Goal: Information Seeking & Learning: Learn about a topic

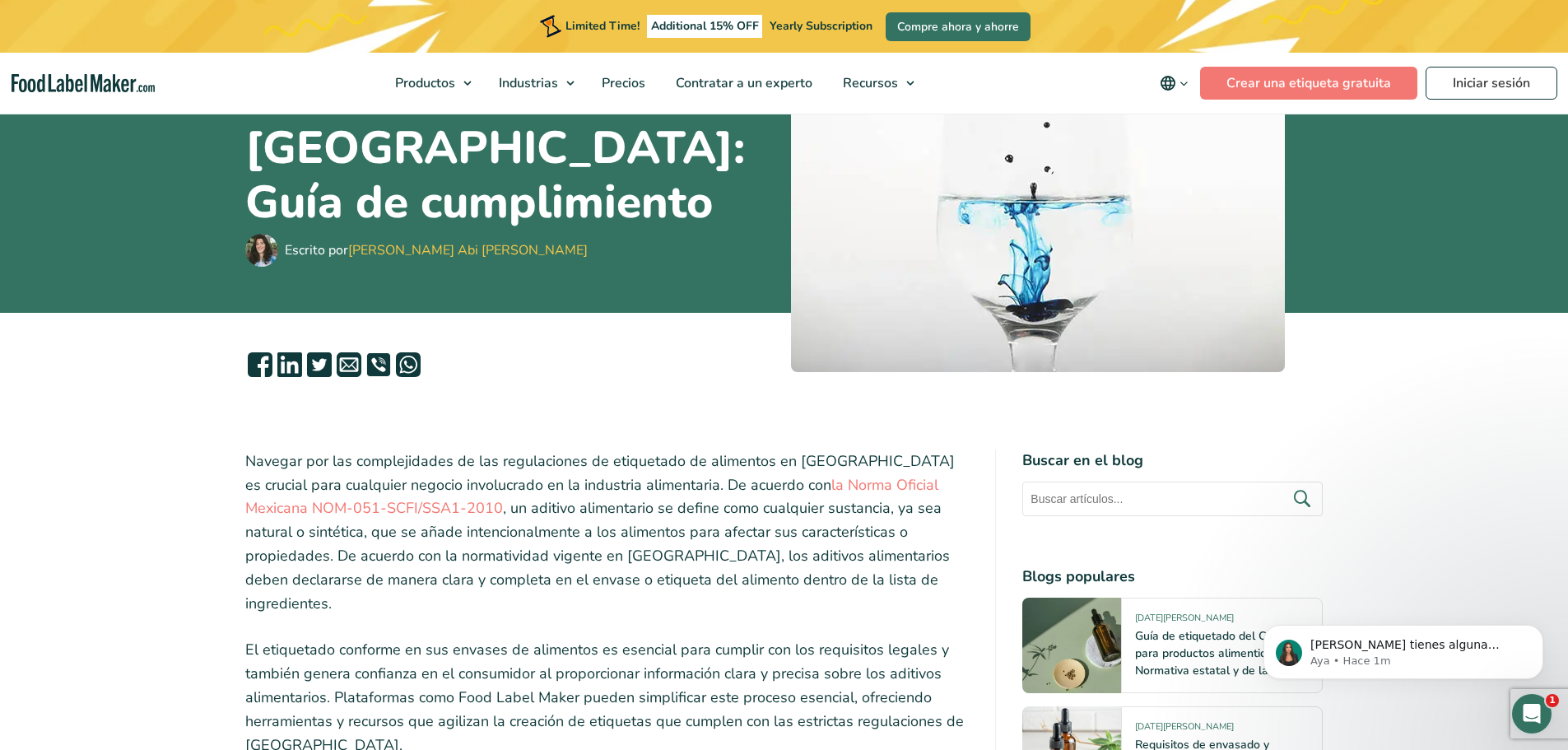
click at [365, 572] on p "Navegar por las complejidades de las regulaciones de etiquetado de alimentos en…" at bounding box center [607, 533] width 724 height 166
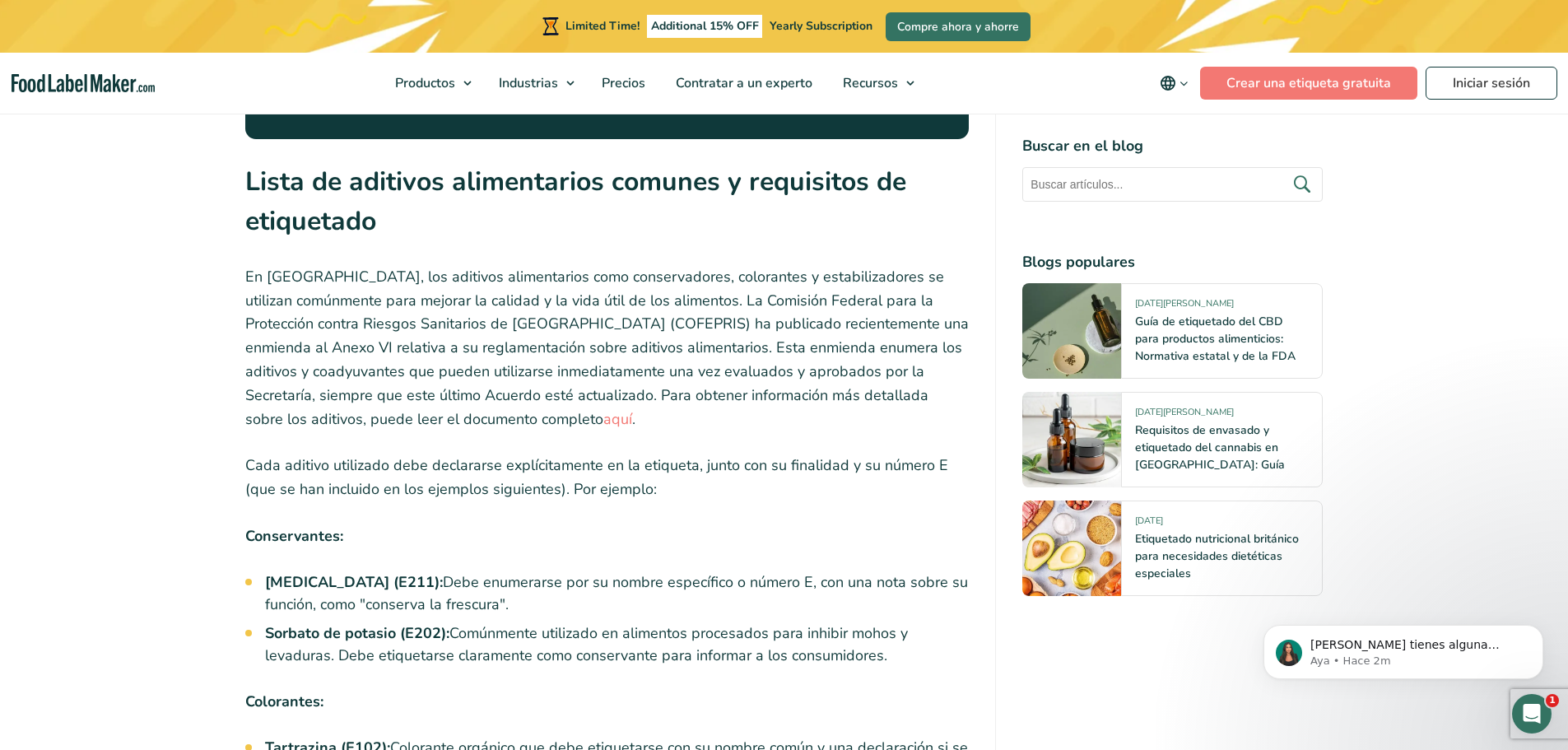
scroll to position [2602, 0]
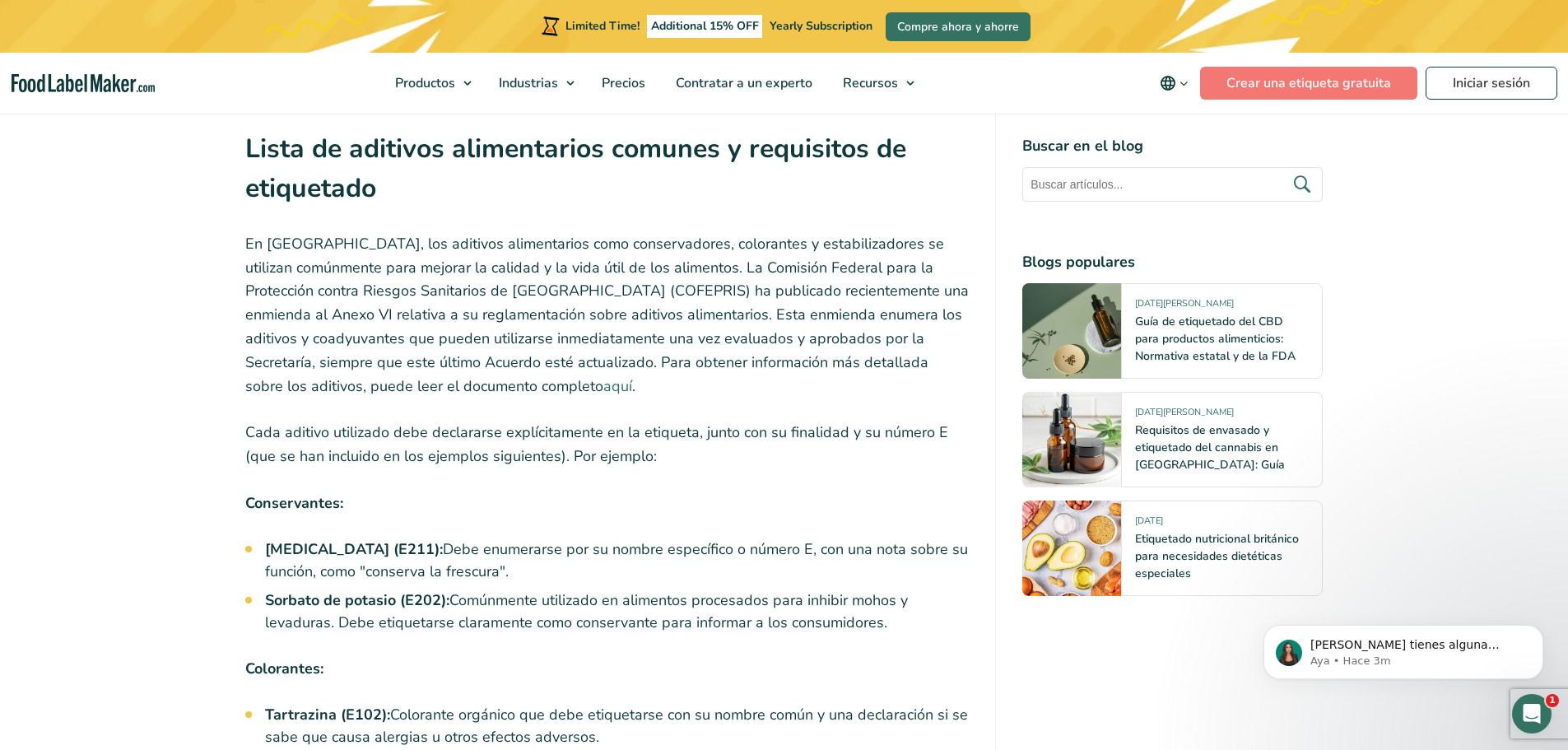
click at [604, 376] on link "aquí" at bounding box center [618, 386] width 29 height 20
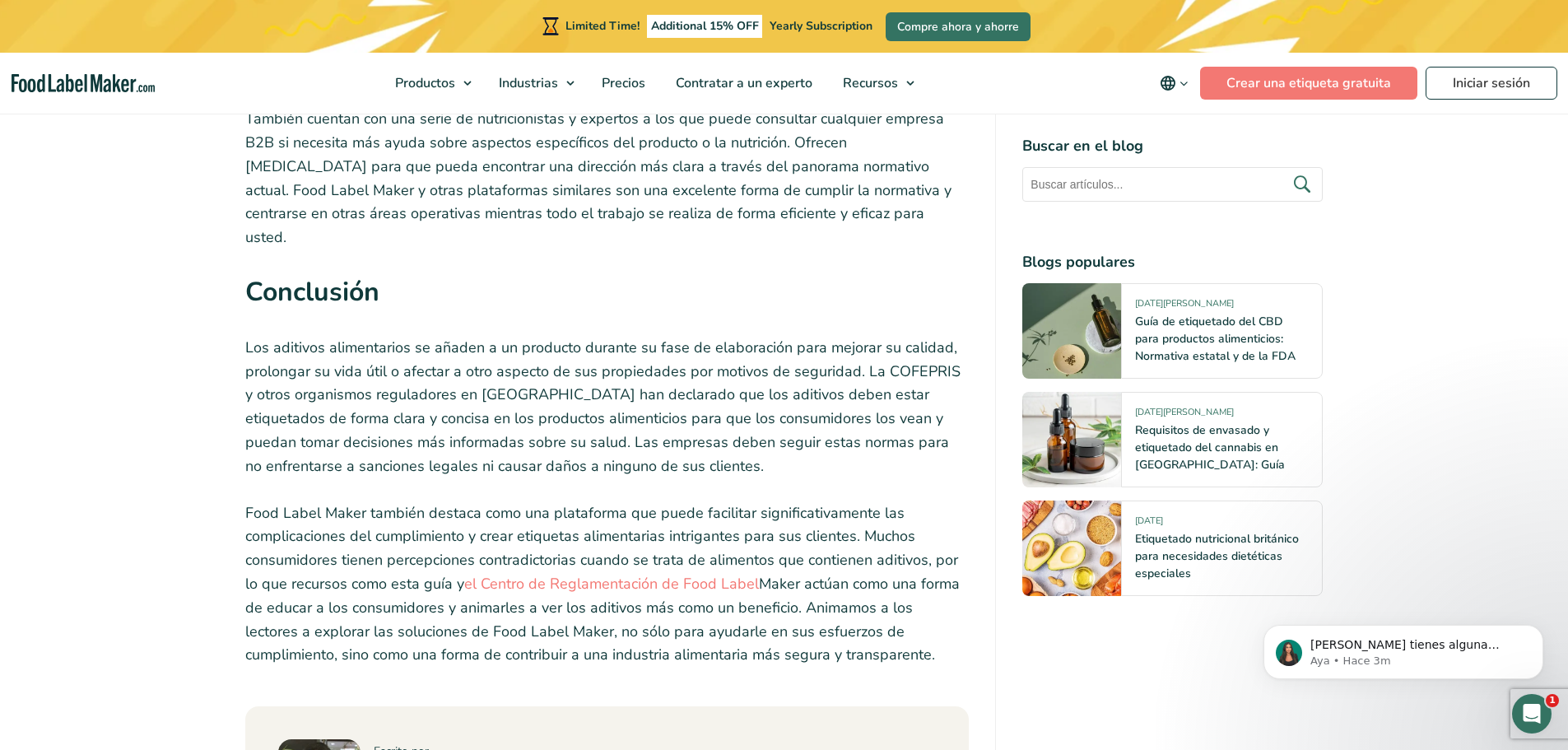
scroll to position [5335, 0]
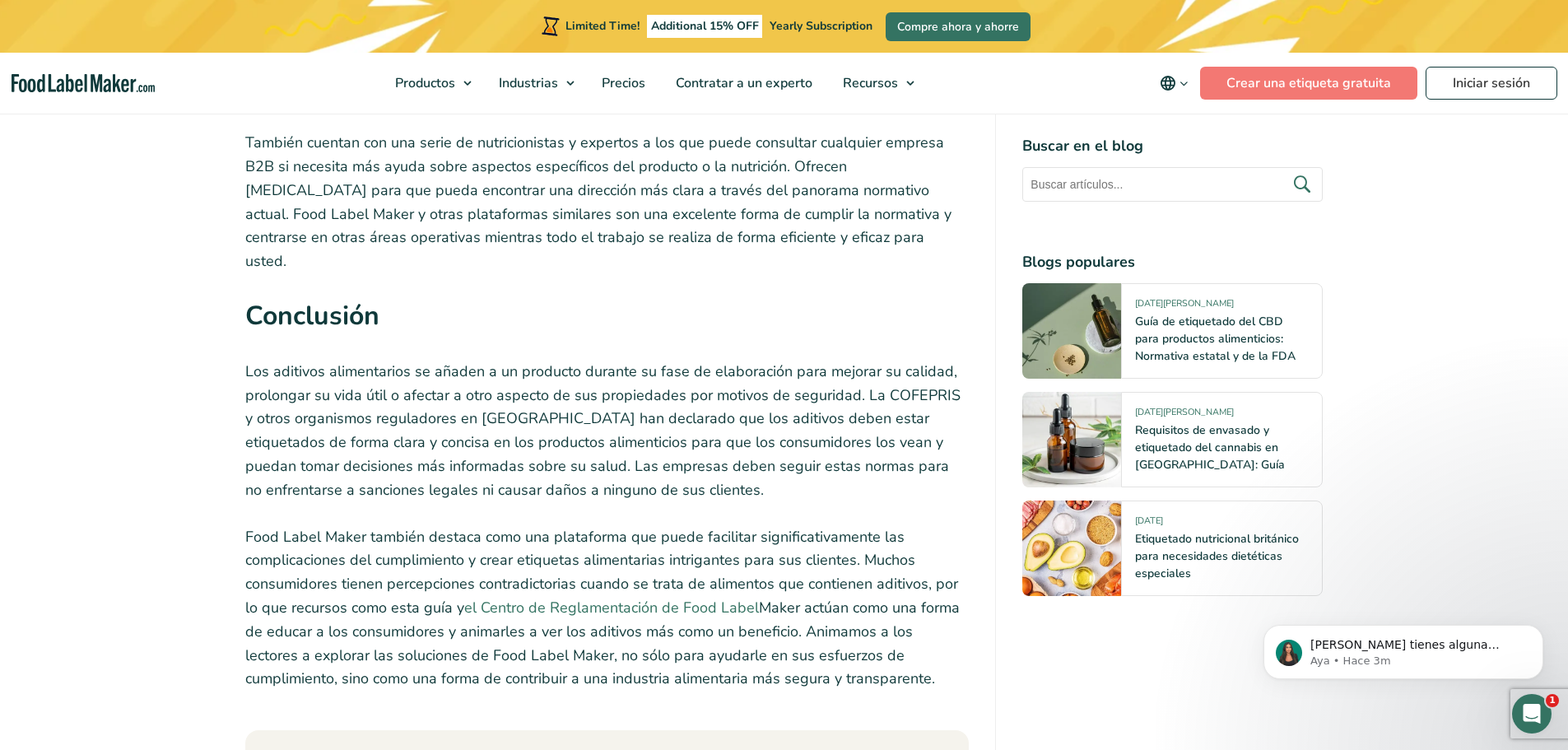
click at [605, 598] on link "el Centro de Reglamentación de Food Label" at bounding box center [612, 608] width 295 height 20
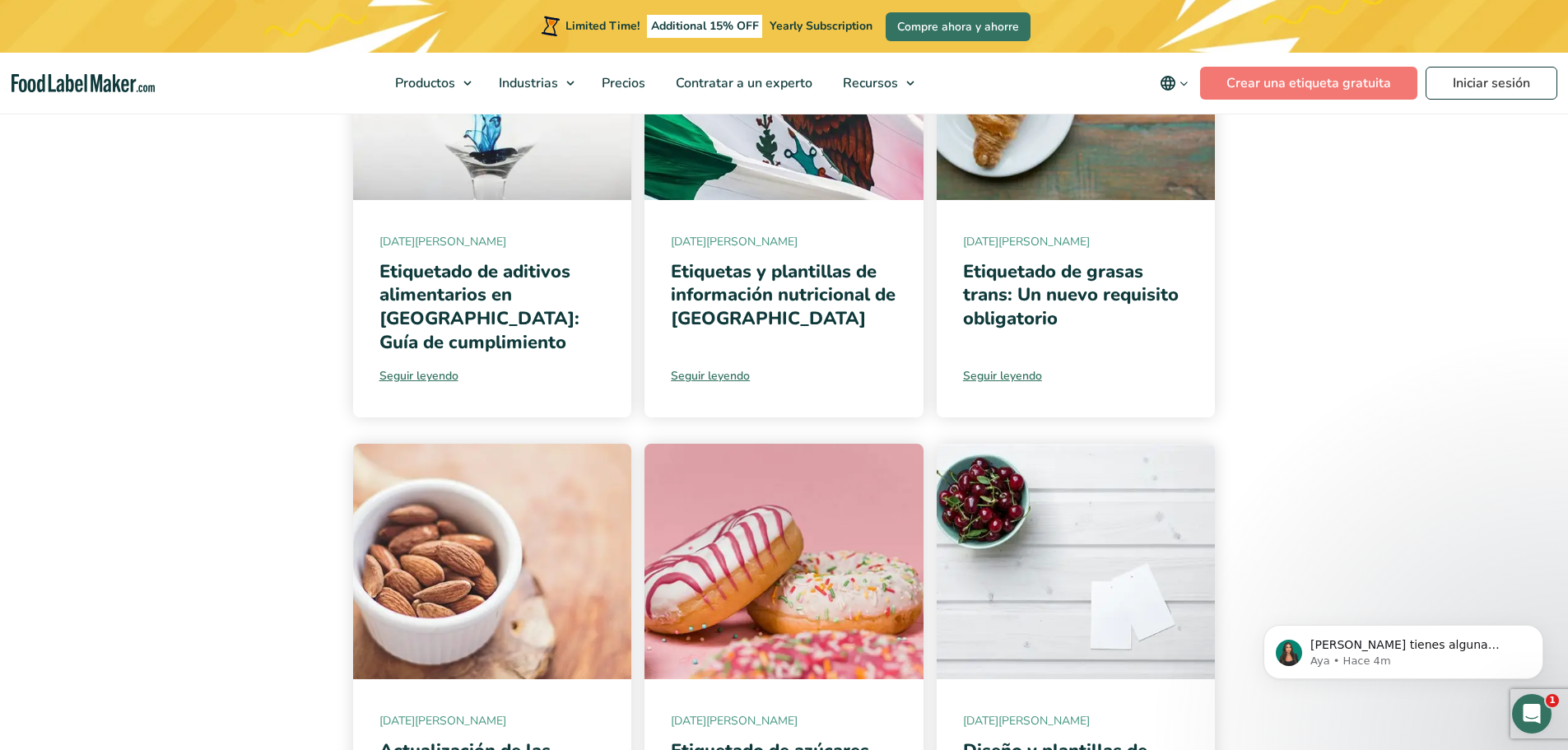
scroll to position [494, 0]
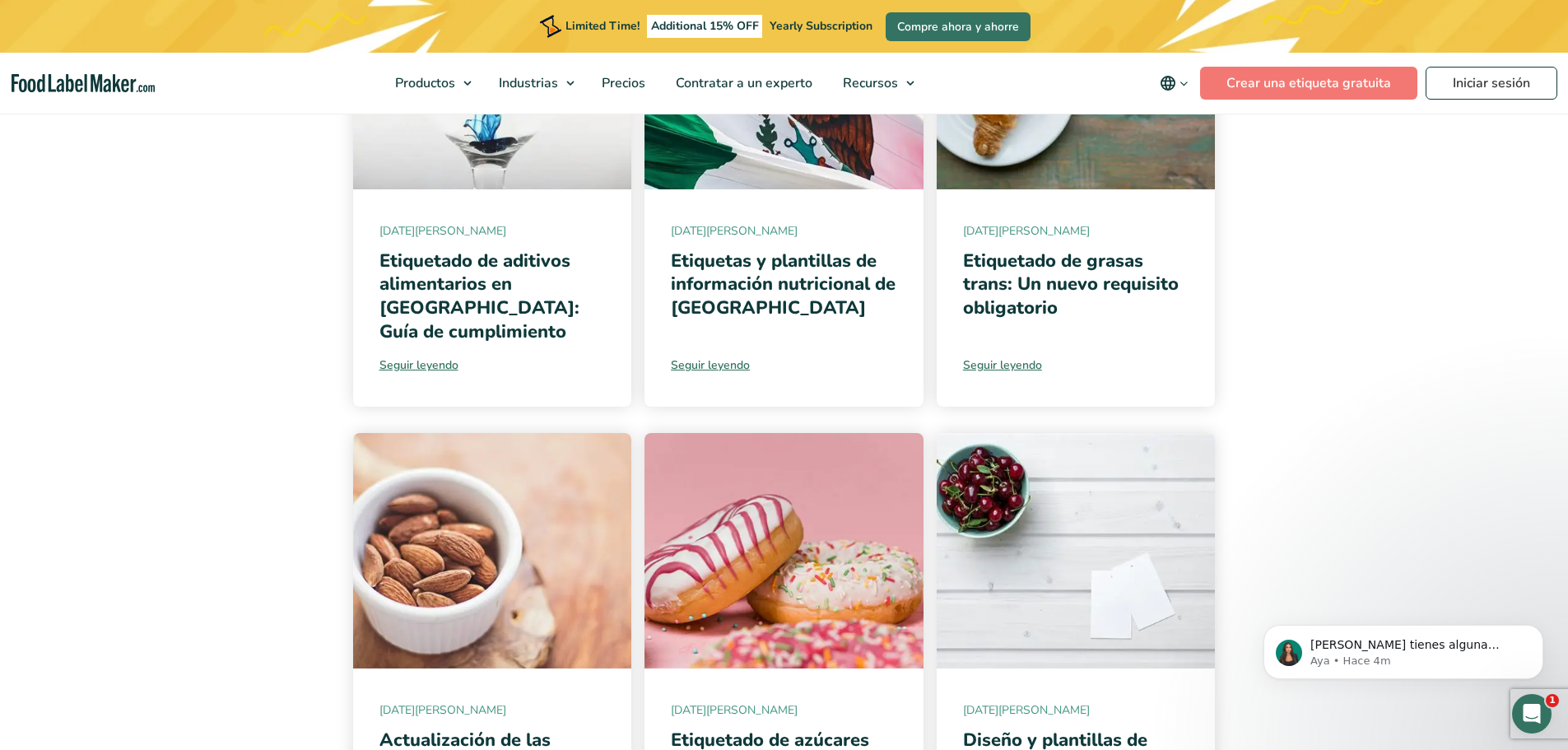
click at [605, 437] on img at bounding box center [493, 550] width 279 height 235
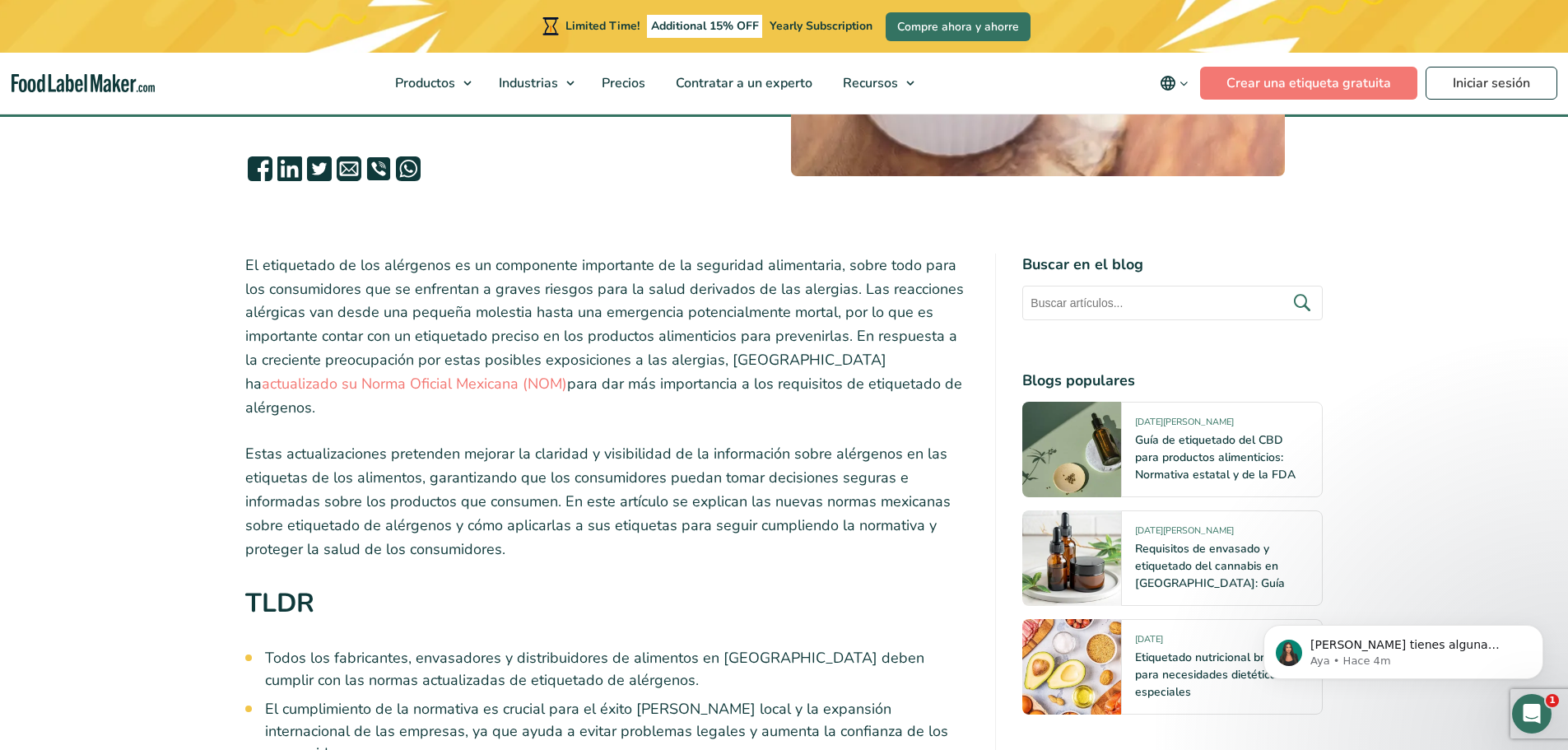
scroll to position [428, 0]
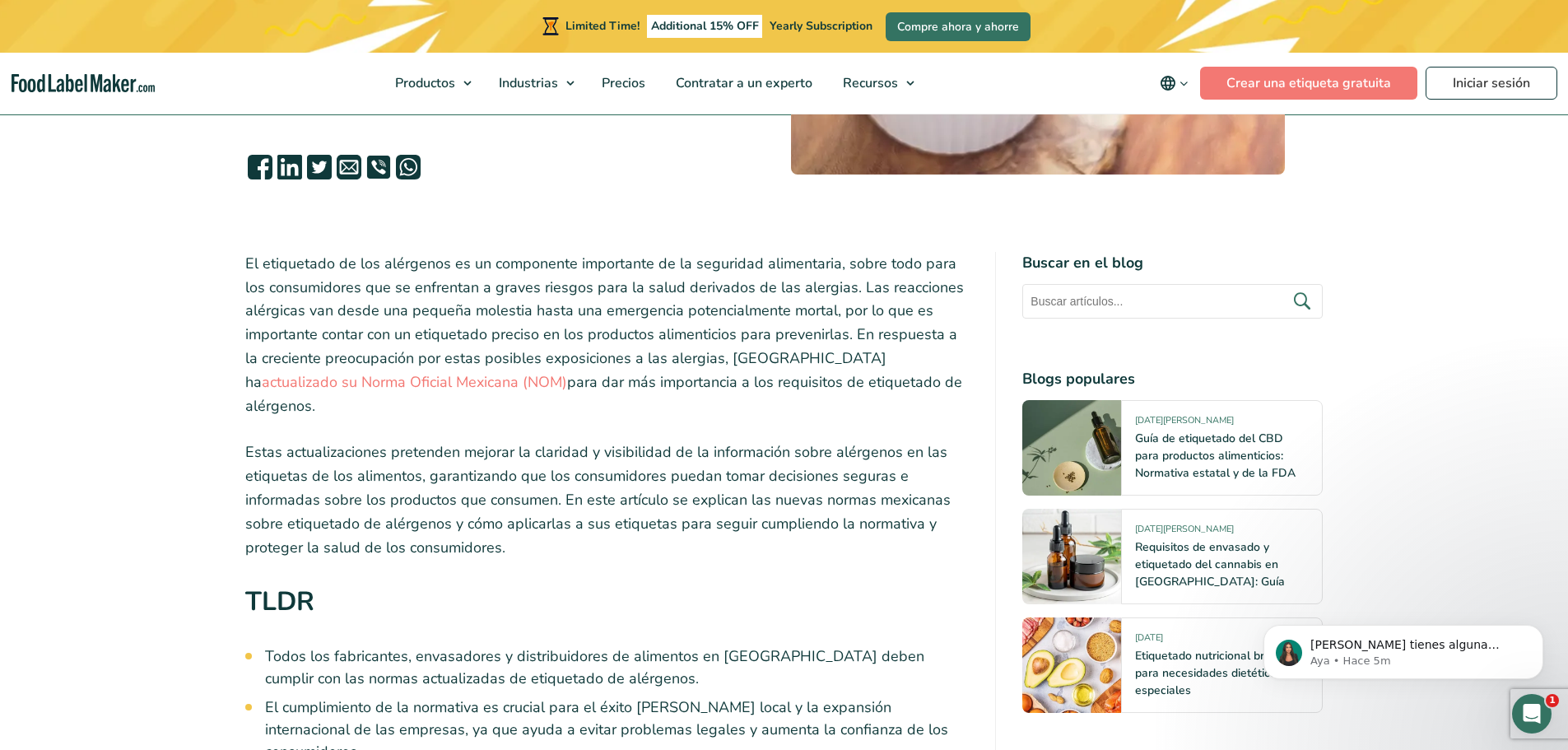
click at [606, 350] on p "El etiquetado de los alérgenos es un componente importante de la seguridad alim…" at bounding box center [607, 335] width 724 height 166
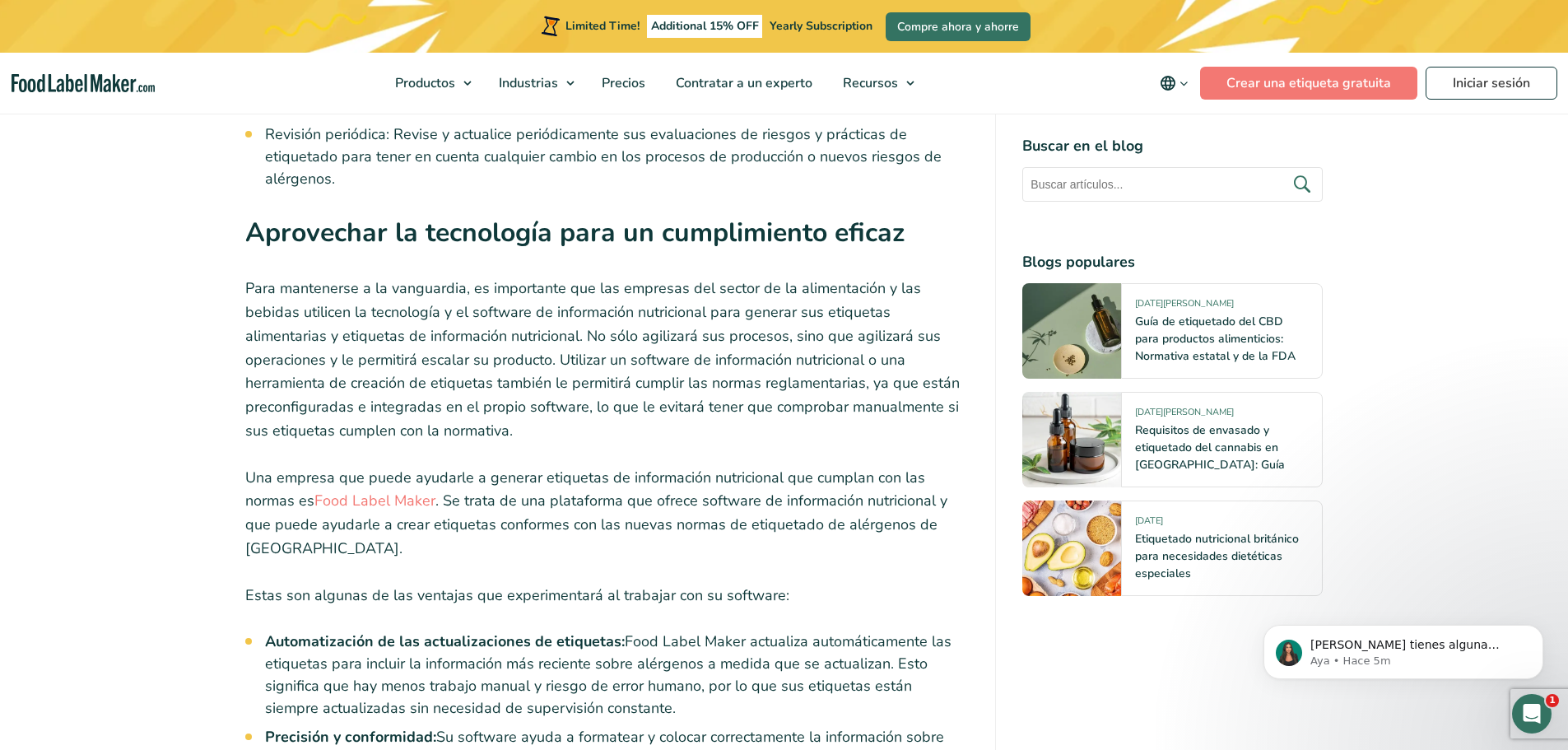
scroll to position [4578, 0]
